Goal: Task Accomplishment & Management: Use online tool/utility

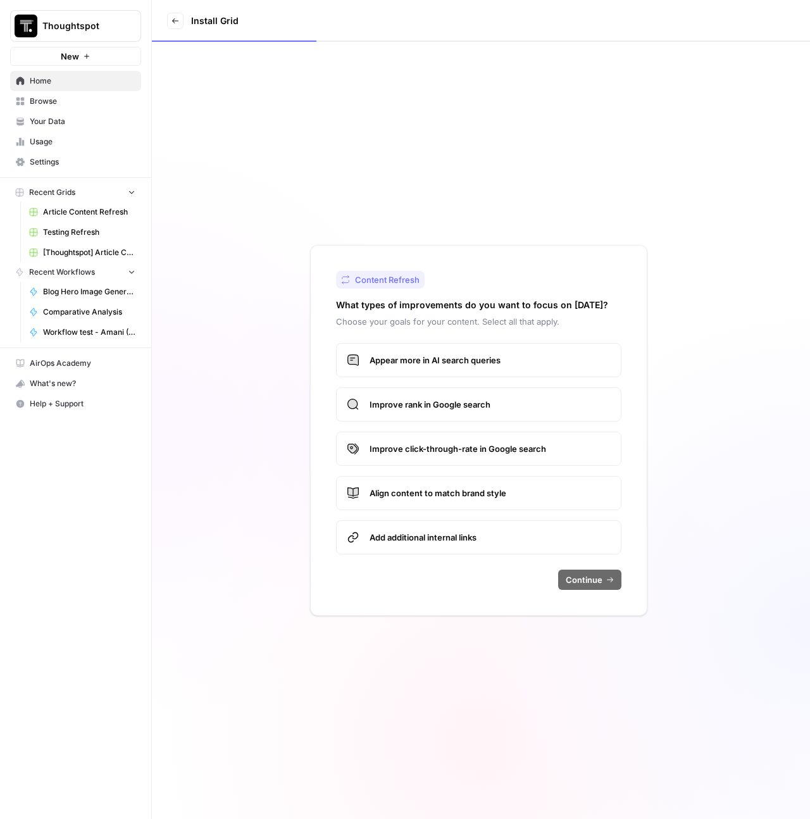
click at [92, 256] on span "[Thoughtspot] Article Creation" at bounding box center [89, 252] width 92 height 11
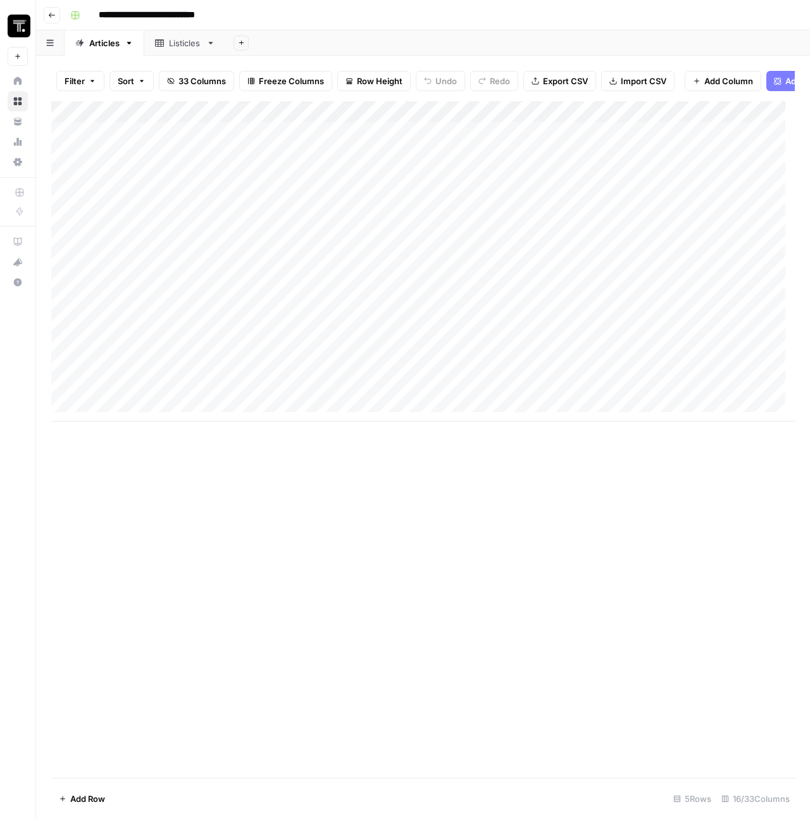
click at [55, 19] on button "Go back" at bounding box center [52, 15] width 16 height 16
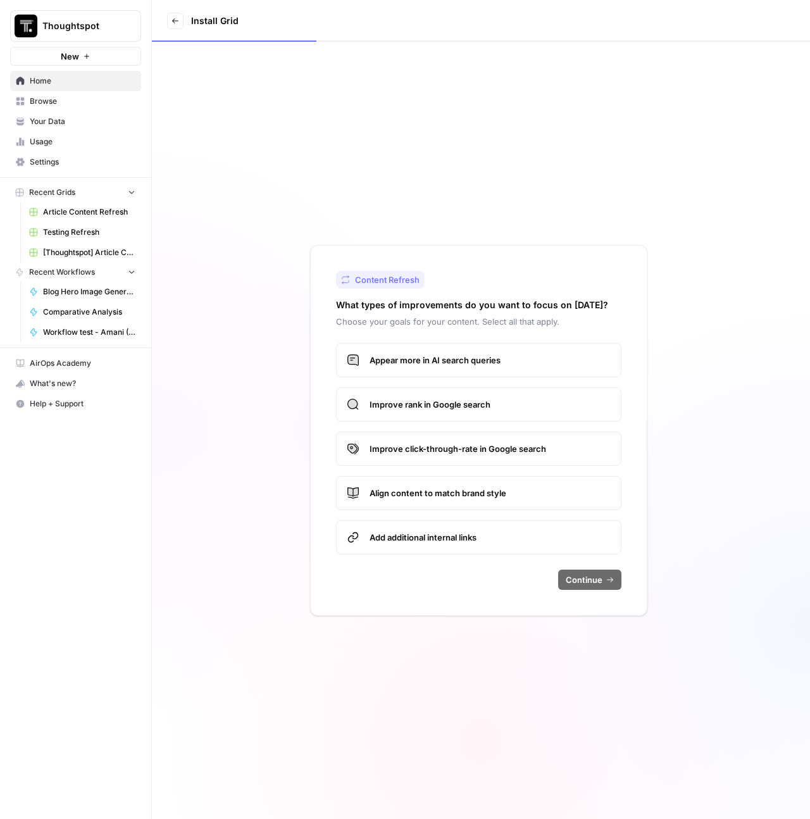
click at [85, 247] on span "[Thoughtspot] Article Creation" at bounding box center [89, 252] width 92 height 11
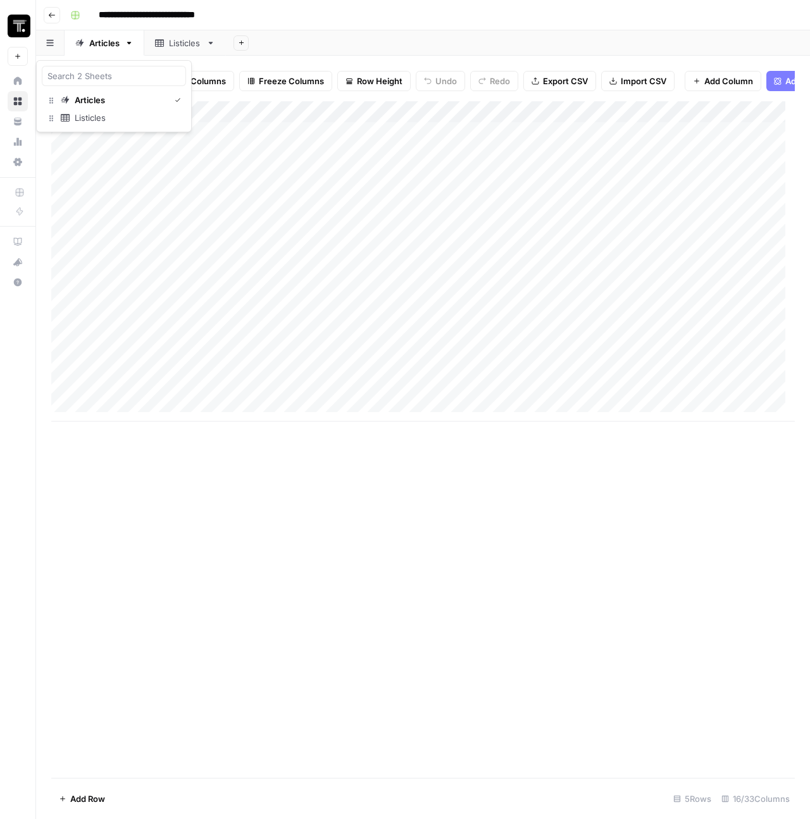
click at [46, 47] on button "button" at bounding box center [50, 42] width 28 height 25
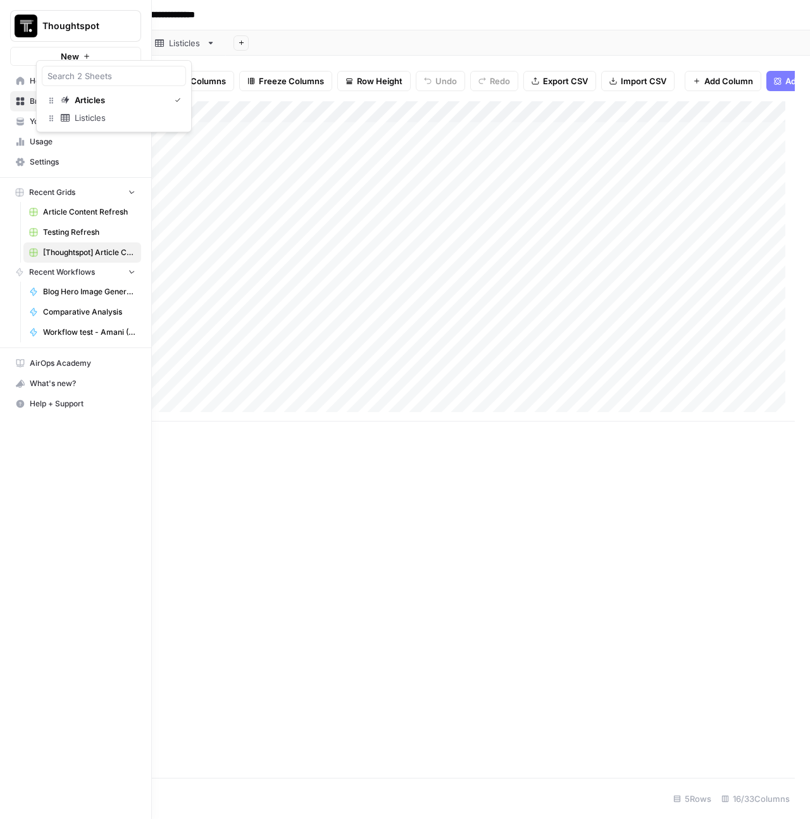
click at [49, 16] on button "Thoughtspot" at bounding box center [75, 26] width 131 height 32
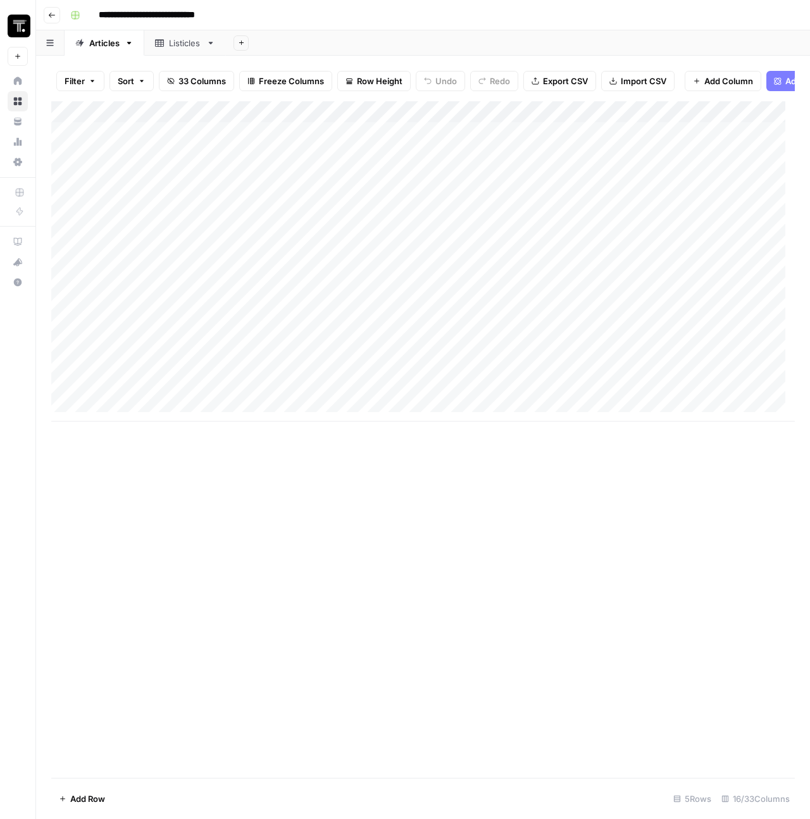
click at [311, 25] on header "**********" at bounding box center [423, 15] width 774 height 30
click at [52, 14] on icon "button" at bounding box center [52, 15] width 8 height 8
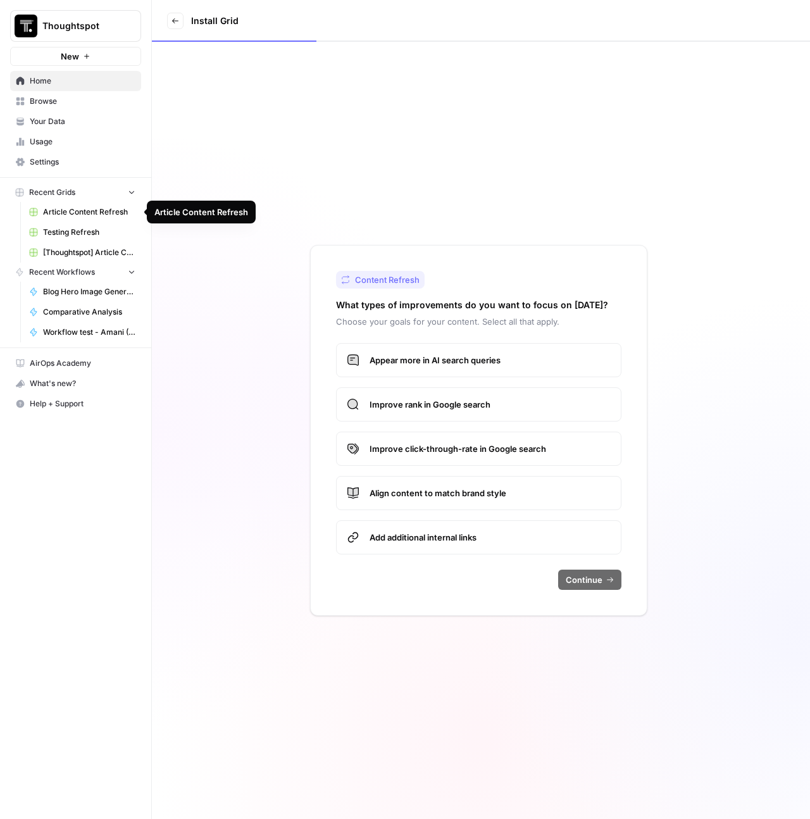
click at [85, 209] on span "Article Content Refresh" at bounding box center [89, 211] width 92 height 11
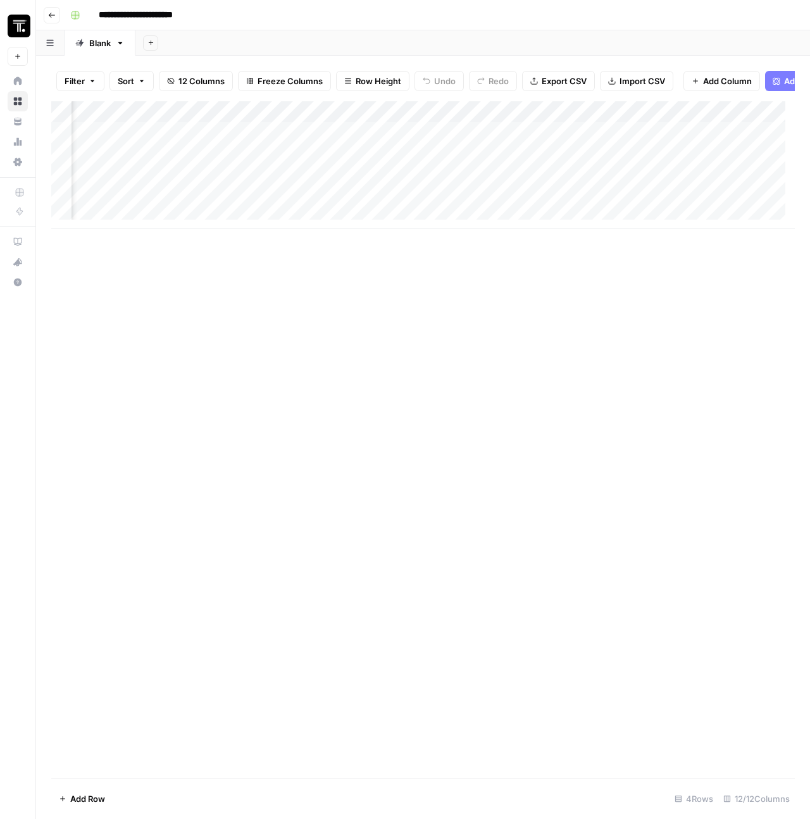
scroll to position [0, 524]
click at [506, 119] on div "Add Column" at bounding box center [422, 165] width 743 height 128
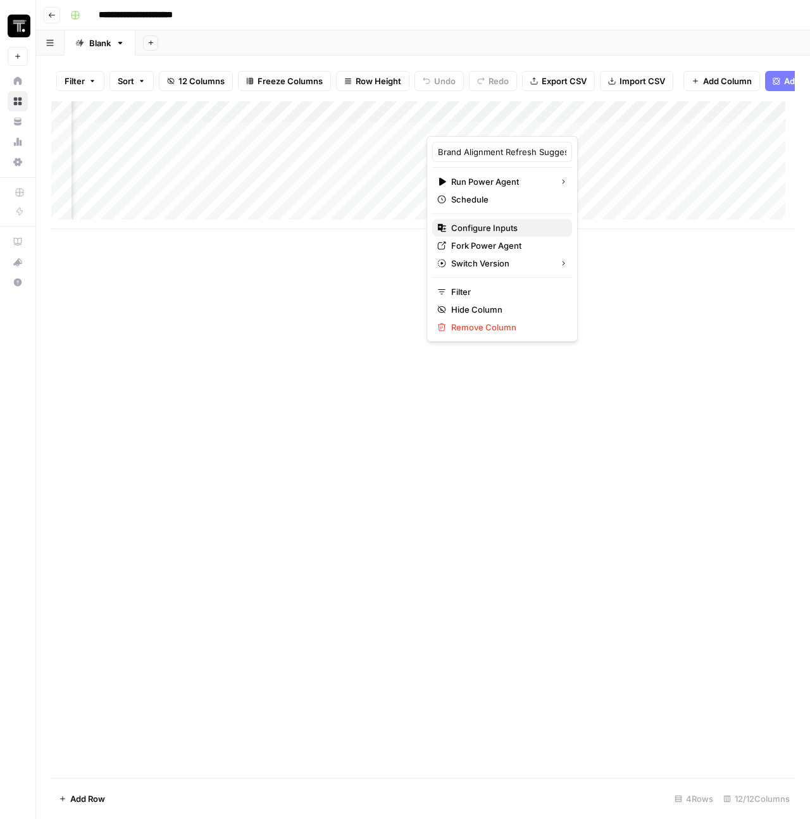
click at [469, 223] on span "Configure Inputs" at bounding box center [506, 227] width 111 height 13
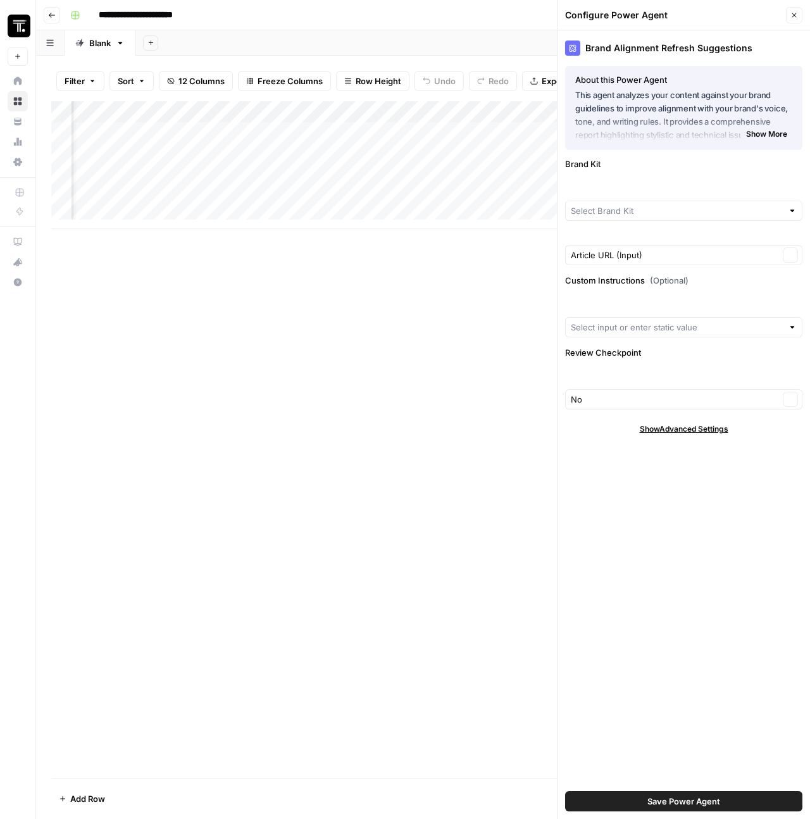
type input "ThoughtSpot - Enterprise"
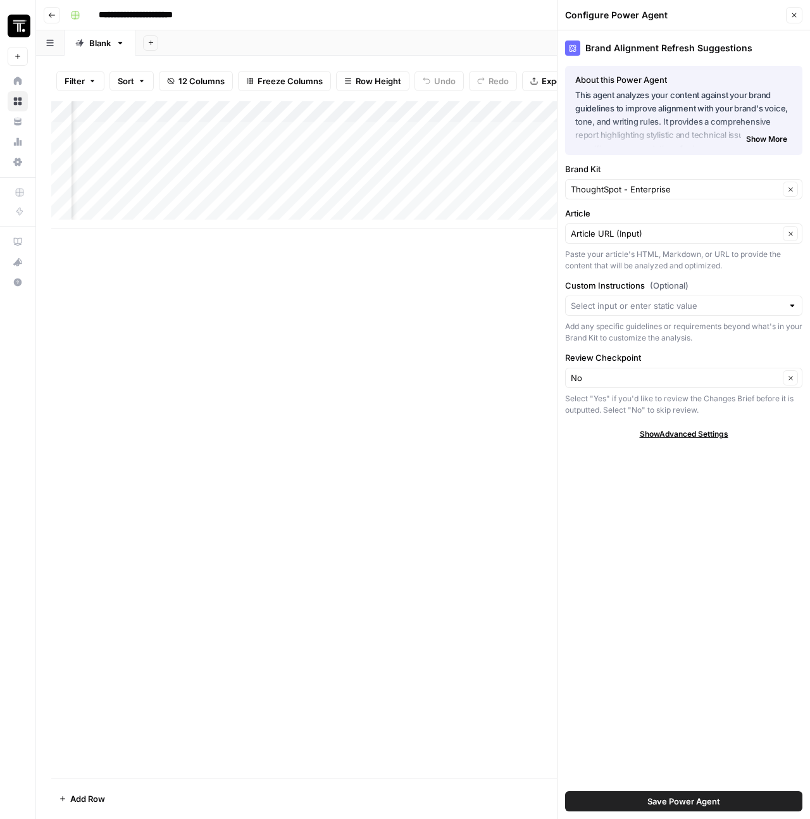
click at [793, 19] on button "Close" at bounding box center [794, 15] width 16 height 16
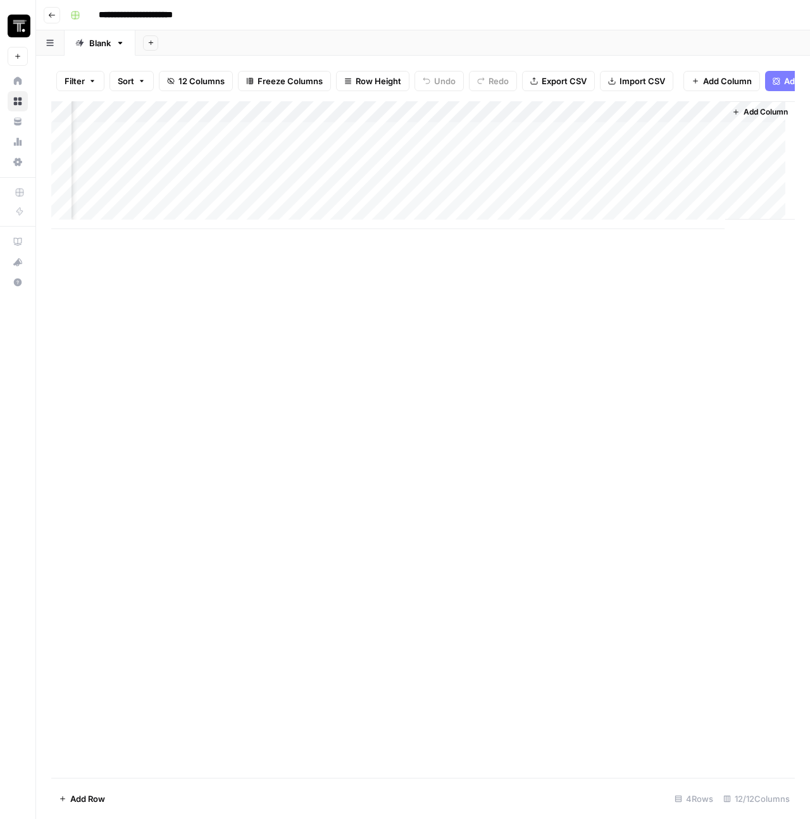
click at [55, 18] on icon "button" at bounding box center [52, 15] width 8 height 8
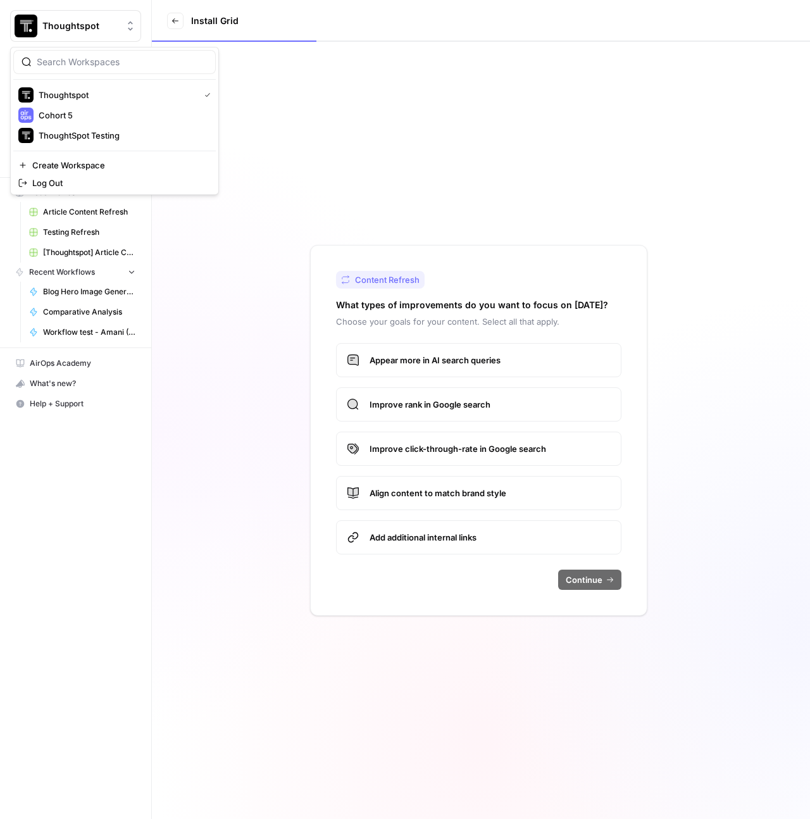
click at [73, 30] on span "Thoughtspot" at bounding box center [80, 26] width 77 height 13
click at [81, 113] on span "Cohort 5" at bounding box center [122, 115] width 167 height 13
